Goal: Information Seeking & Learning: Learn about a topic

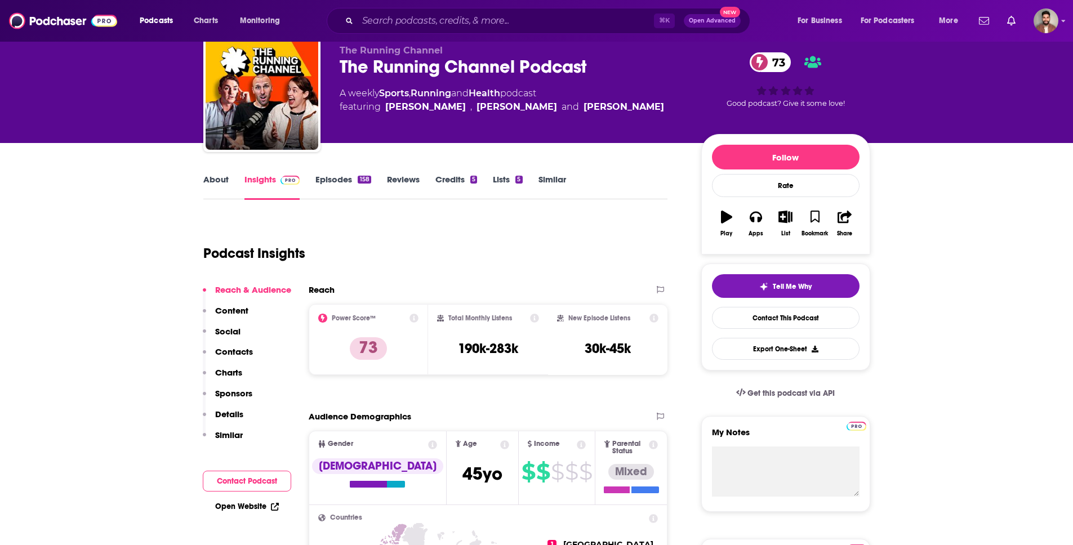
scroll to position [42, 0]
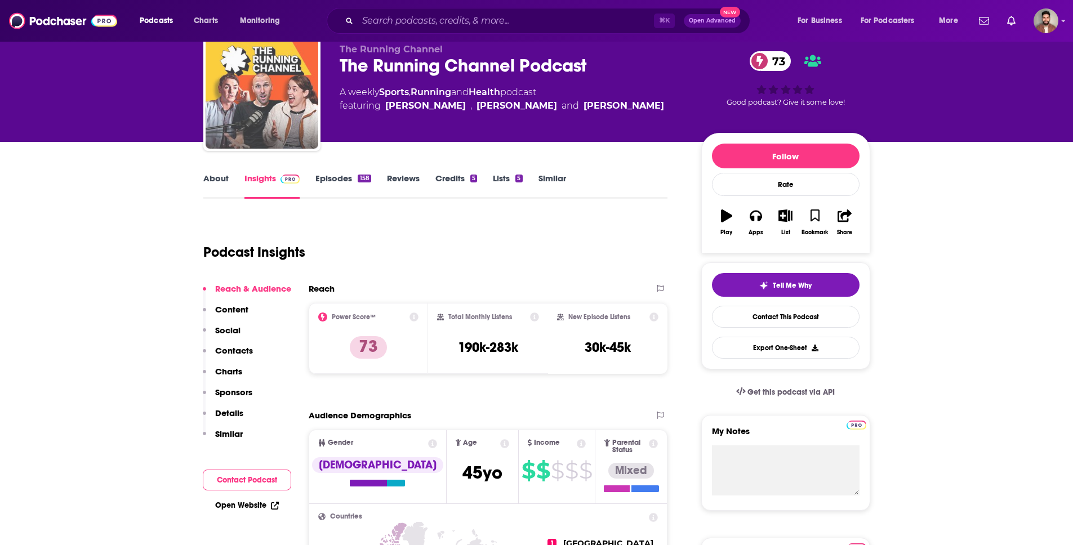
click at [296, 108] on img "The Running Channel Podcast" at bounding box center [262, 92] width 113 height 113
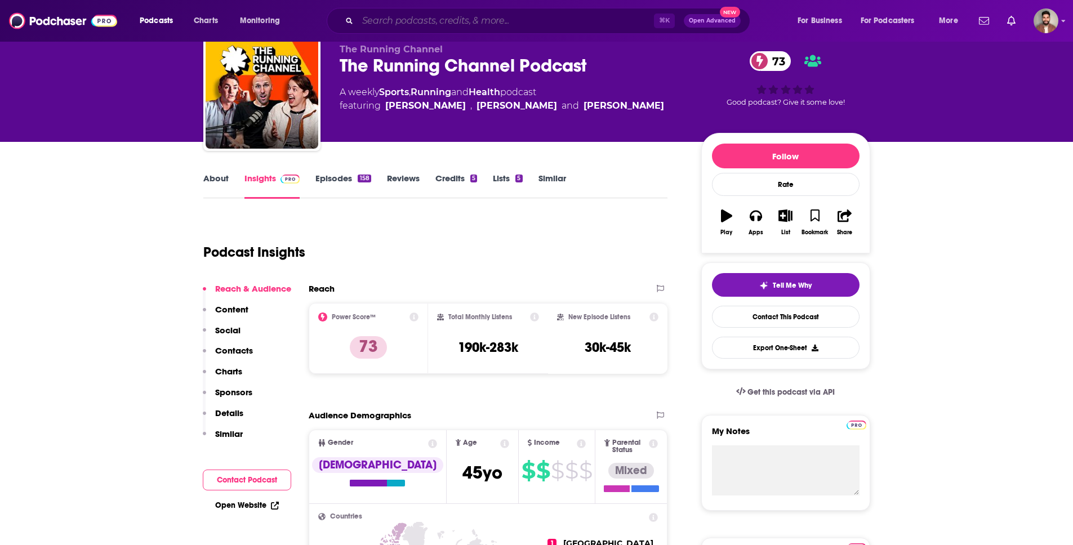
click at [400, 16] on input "Search podcasts, credits, & more..." at bounding box center [506, 21] width 296 height 18
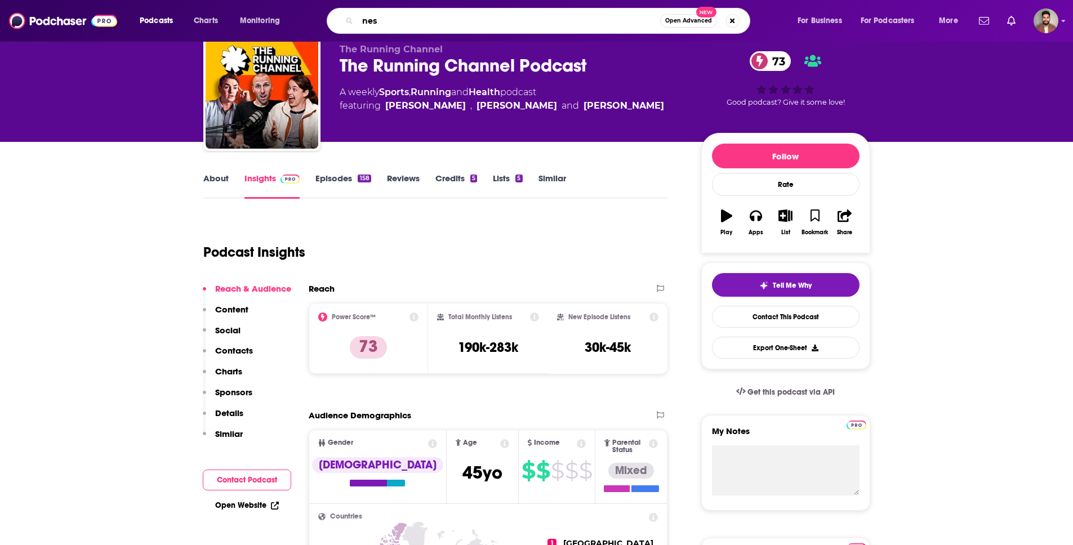
type input "nes"
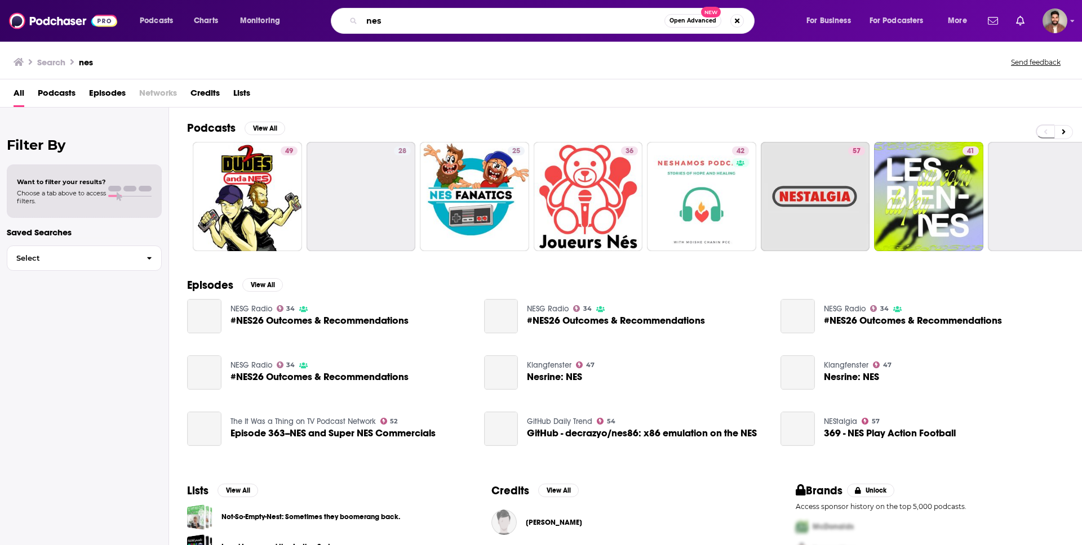
drag, startPoint x: 401, startPoint y: 21, endPoint x: 283, endPoint y: 16, distance: 117.9
click at [283, 16] on div "Podcasts Charts Monitoring nes Open Advanced New For Business For Podcasters Mo…" at bounding box center [555, 21] width 846 height 26
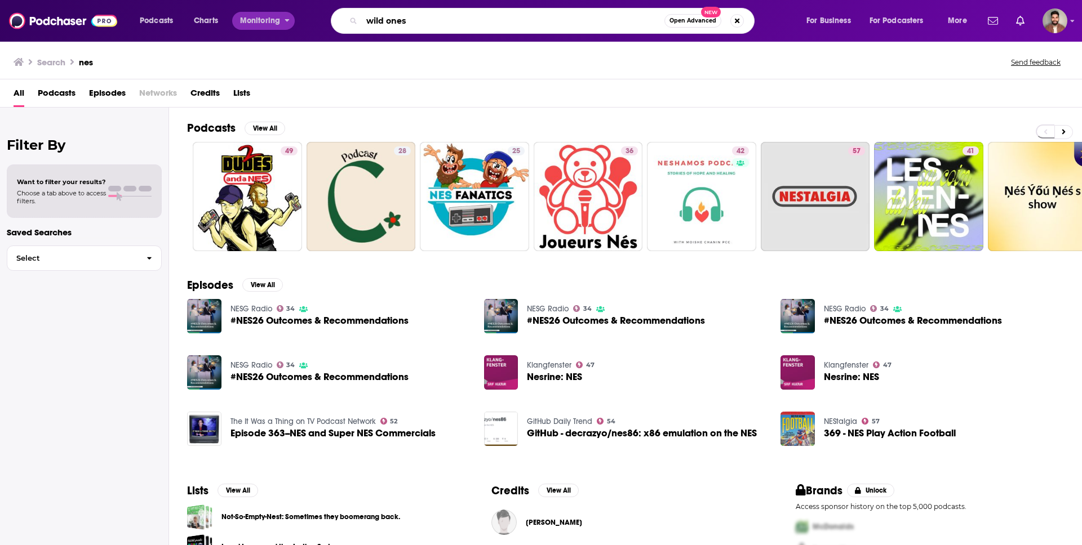
type input "wild ones"
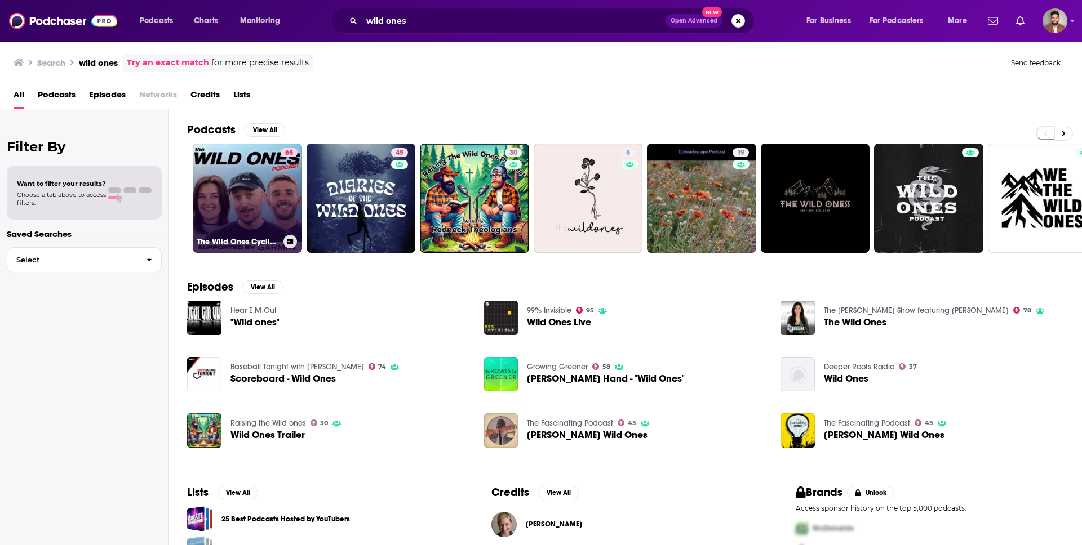
click at [289, 207] on div "65" at bounding box center [289, 191] width 17 height 87
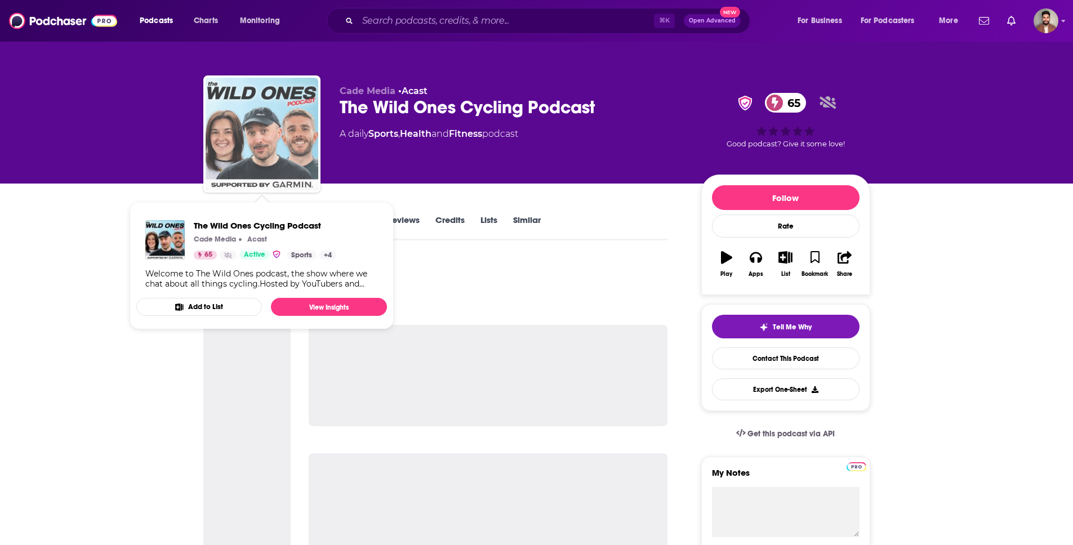
click at [254, 126] on img "The Wild Ones Cycling Podcast" at bounding box center [262, 134] width 113 height 113
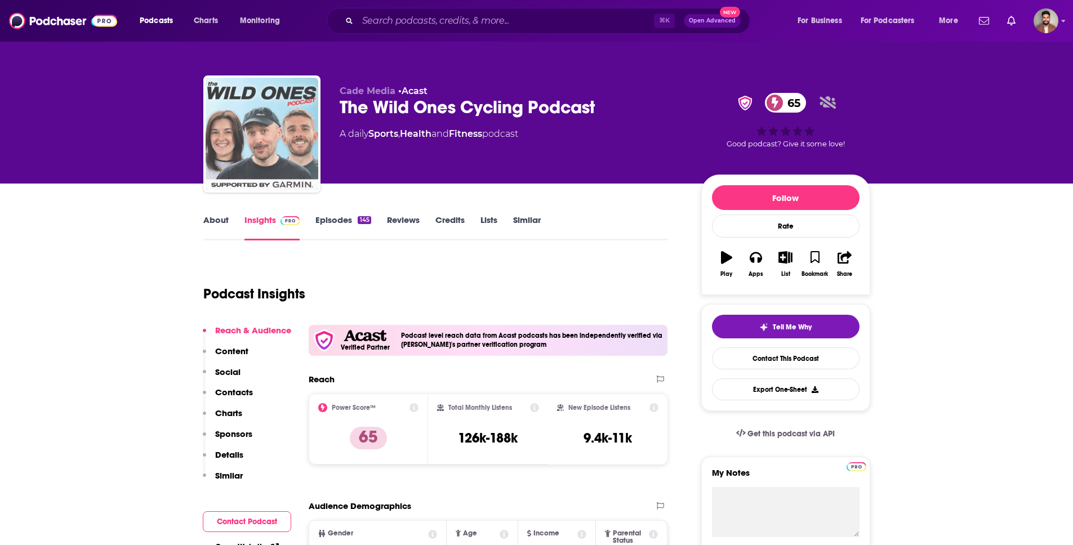
click at [278, 148] on img "The Wild Ones Cycling Podcast" at bounding box center [262, 134] width 113 height 113
click at [278, 149] on img "The Wild Ones Cycling Podcast" at bounding box center [262, 134] width 113 height 113
click at [263, 121] on img "The Wild Ones Cycling Podcast" at bounding box center [262, 134] width 113 height 113
click at [271, 136] on img "The Wild Ones Cycling Podcast" at bounding box center [262, 134] width 113 height 113
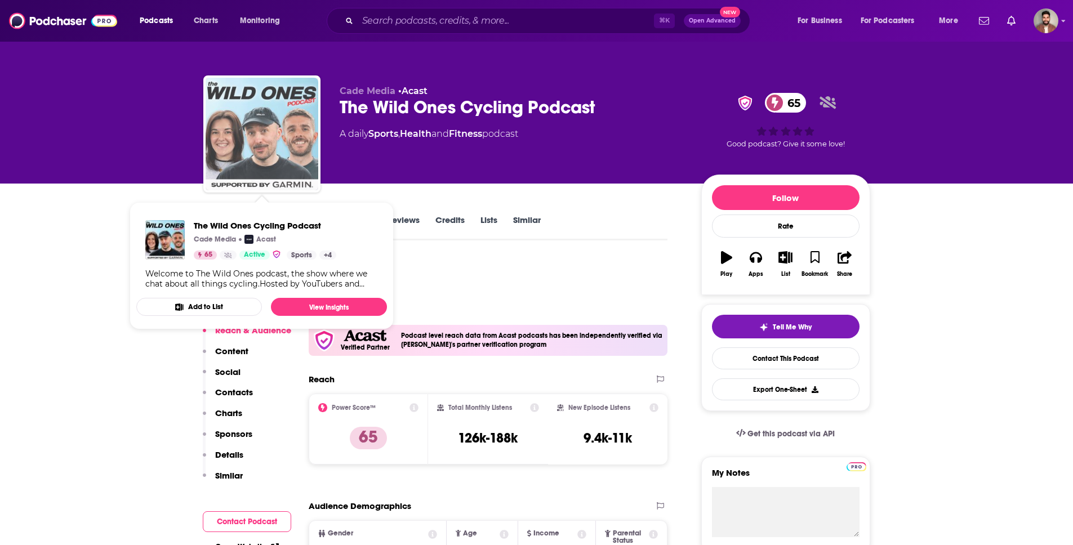
click at [256, 148] on img "The Wild Ones Cycling Podcast" at bounding box center [262, 134] width 113 height 113
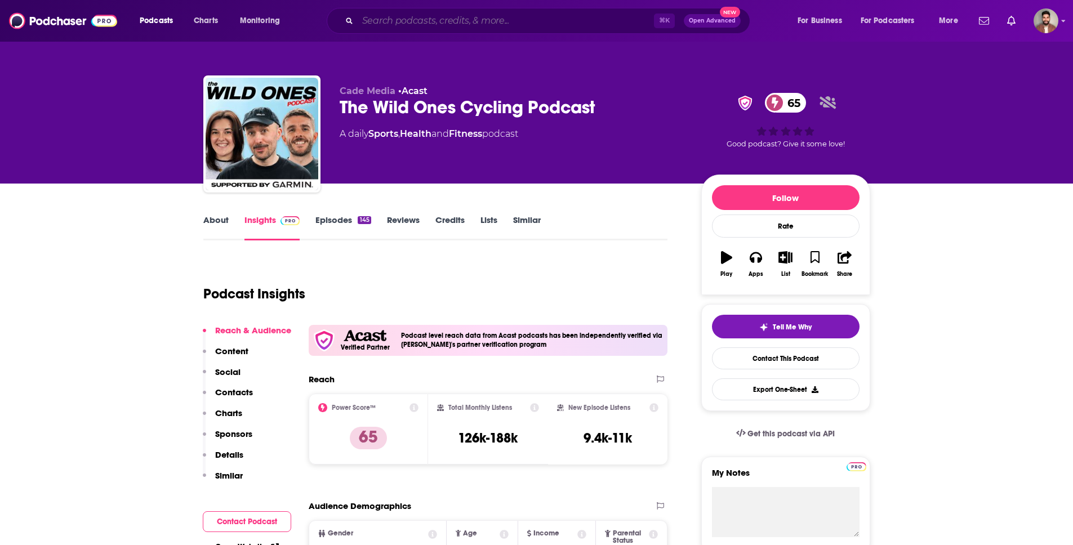
click at [448, 23] on input "Search podcasts, credits, & more..." at bounding box center [506, 21] width 296 height 18
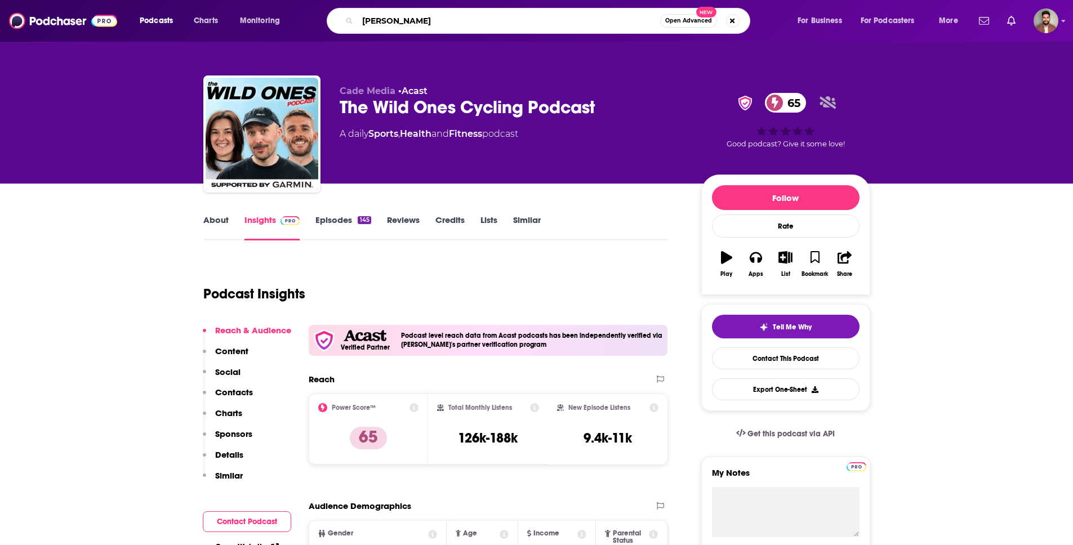
type input "[PERSON_NAME]"
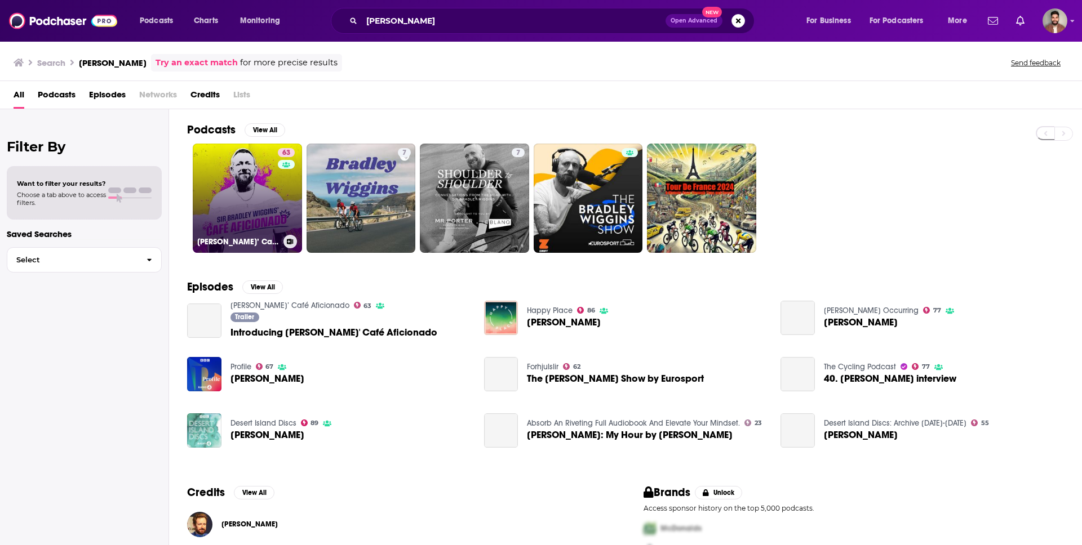
click at [278, 212] on div "63" at bounding box center [288, 191] width 20 height 87
